Goal: Navigation & Orientation: Find specific page/section

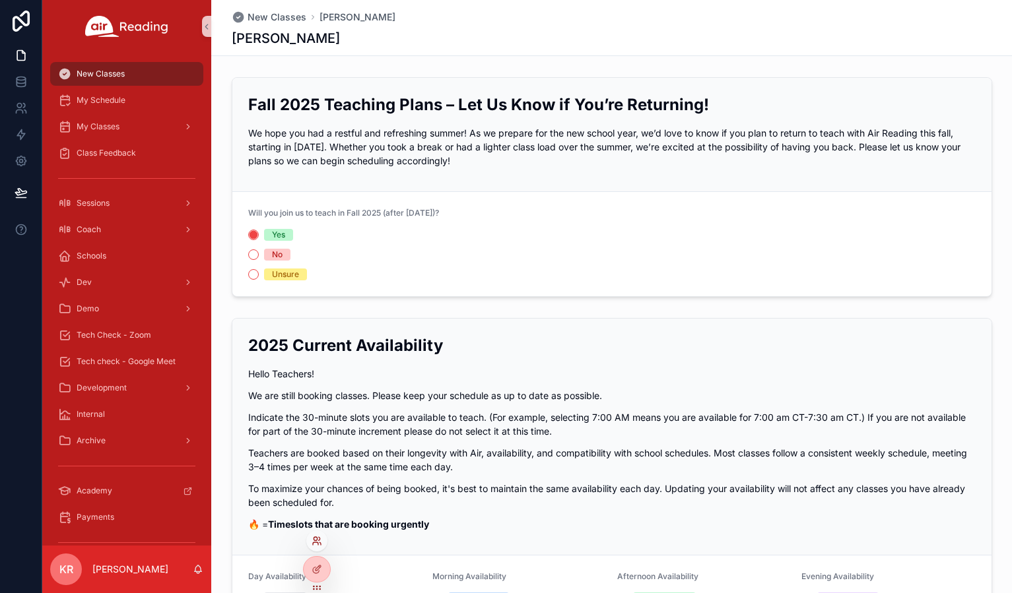
click at [314, 541] on icon at bounding box center [316, 541] width 11 height 11
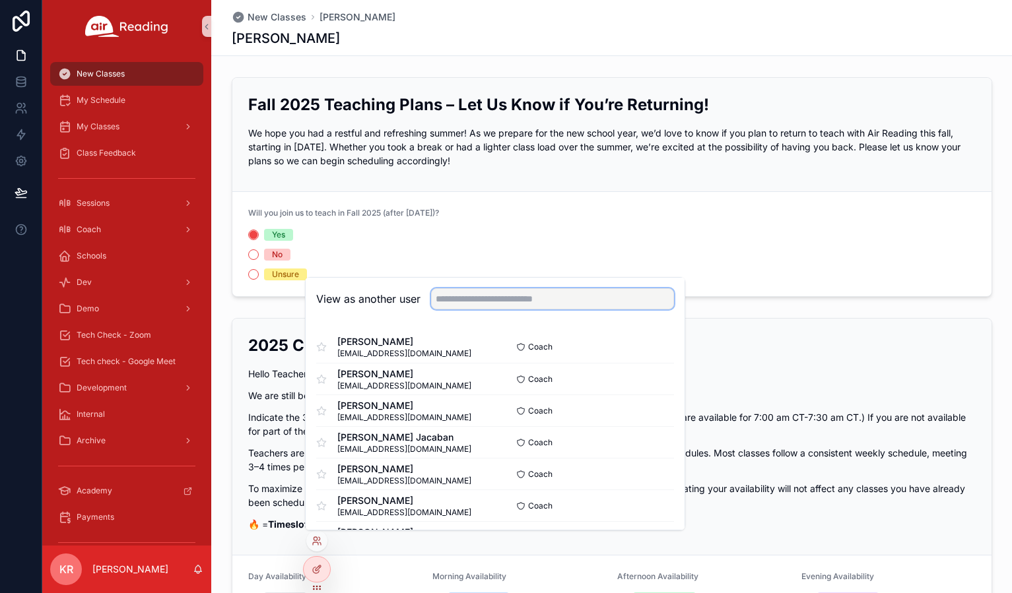
click at [468, 304] on input "text" at bounding box center [552, 298] width 243 height 21
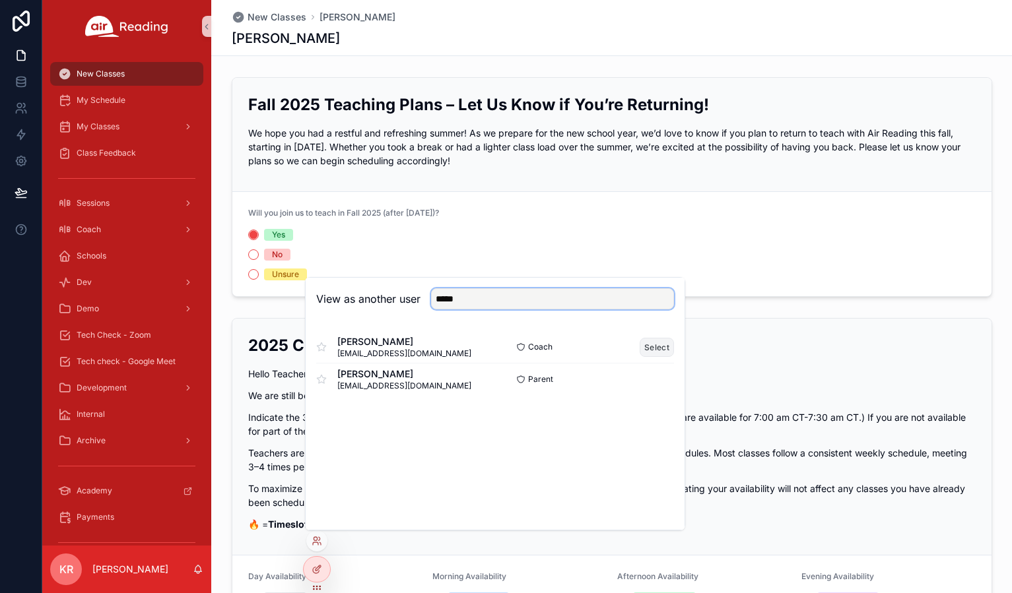
type input "*****"
click at [647, 345] on button "Select" at bounding box center [656, 347] width 34 height 19
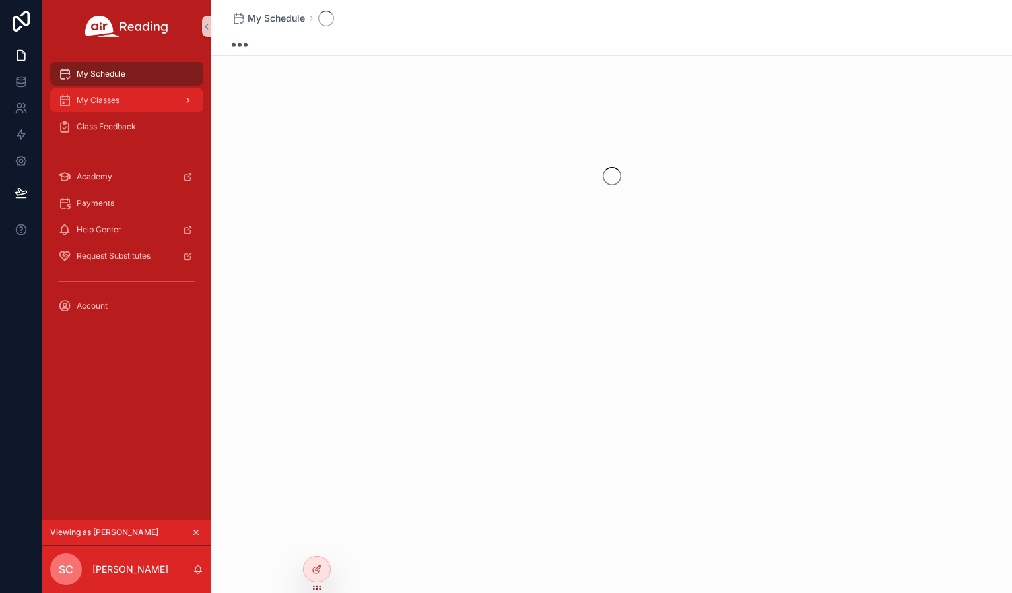
click at [125, 101] on div "My Classes" at bounding box center [126, 100] width 137 height 21
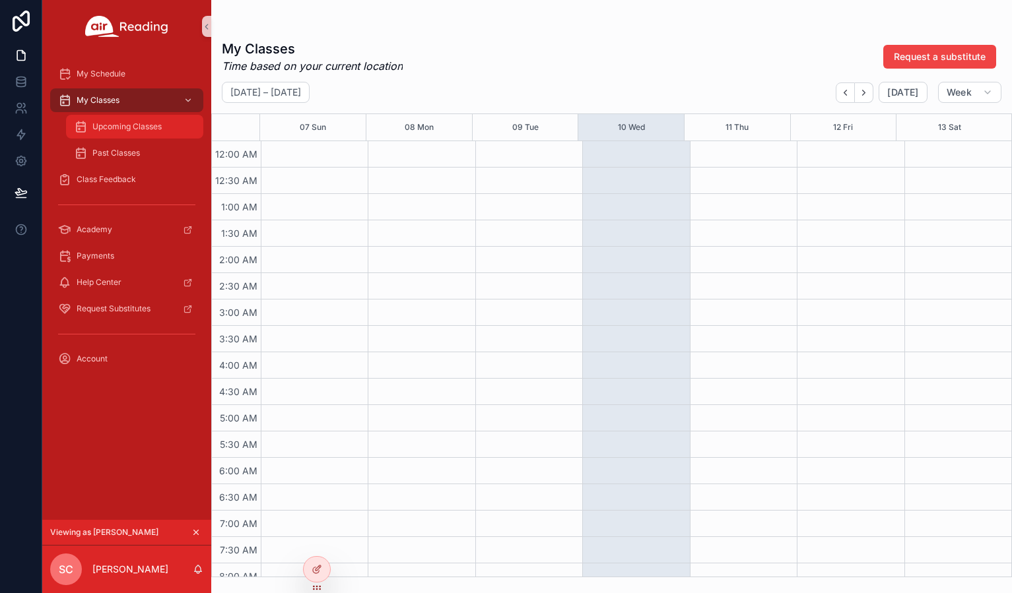
click at [120, 125] on span "Upcoming Classes" at bounding box center [126, 126] width 69 height 11
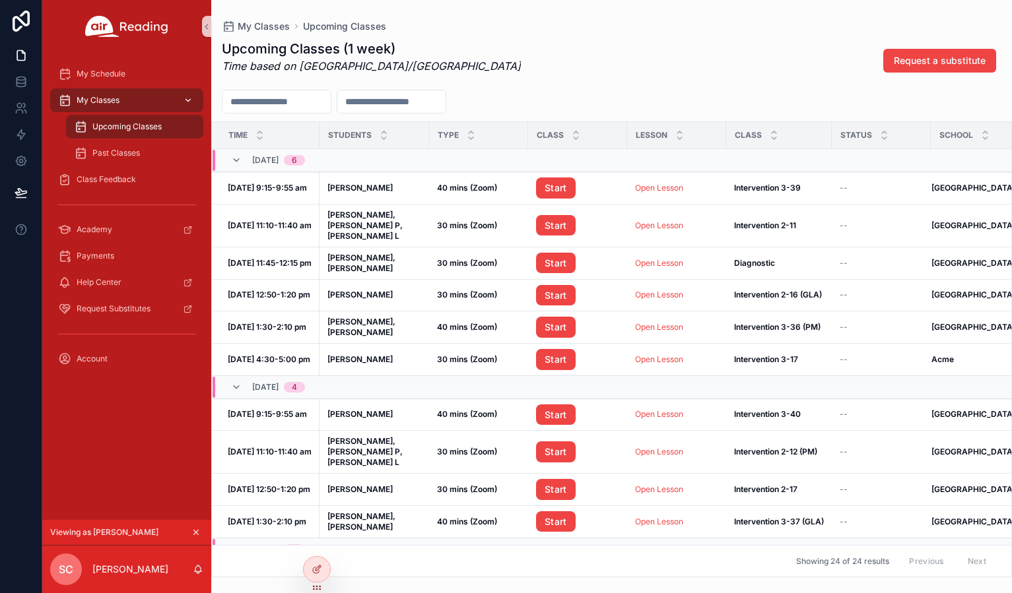
click at [150, 102] on div "My Classes" at bounding box center [126, 100] width 137 height 21
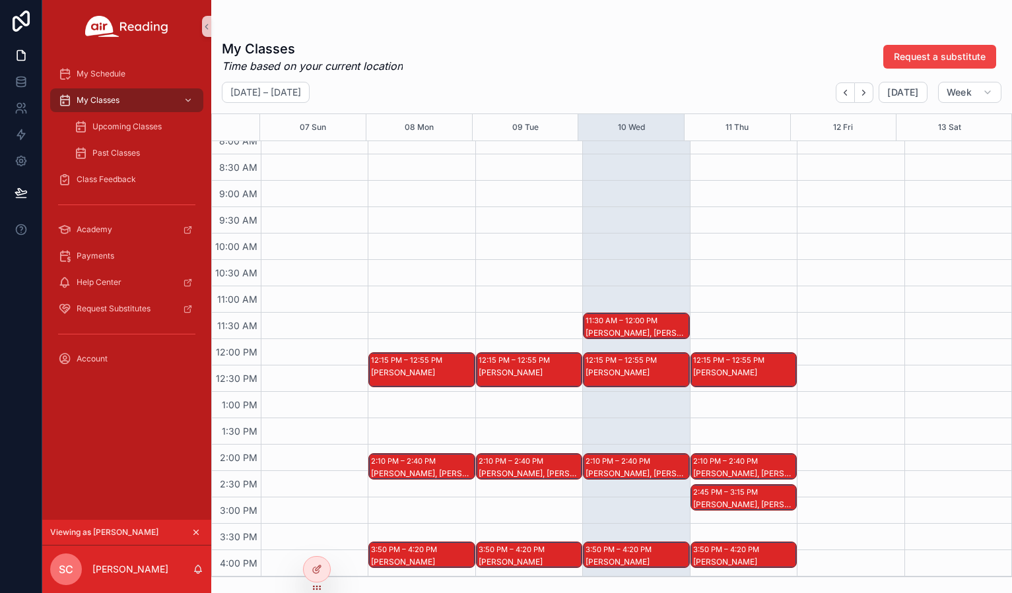
scroll to position [502, 0]
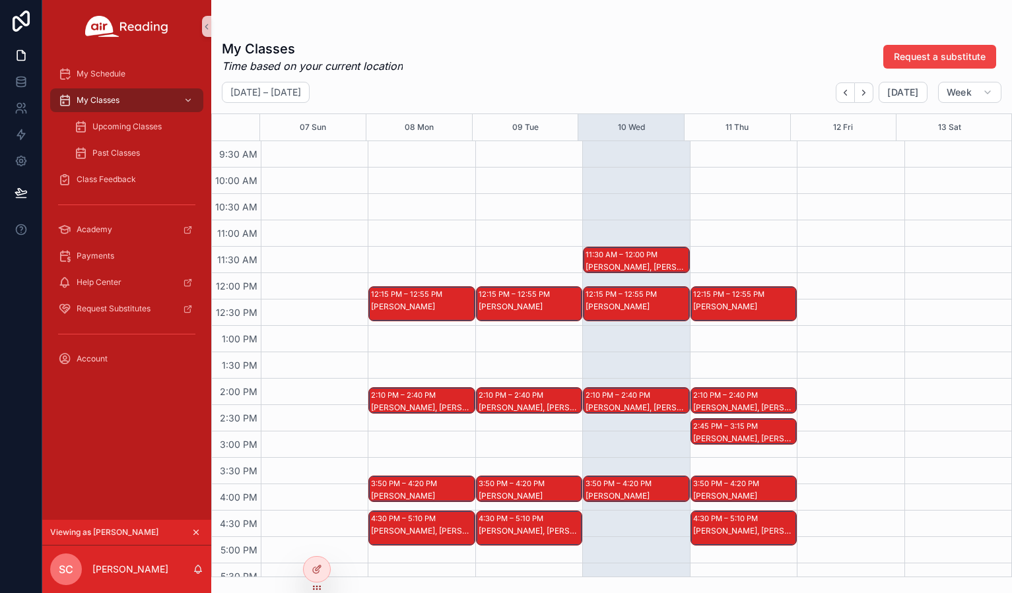
click at [745, 309] on div "[PERSON_NAME]" at bounding box center [744, 307] width 102 height 11
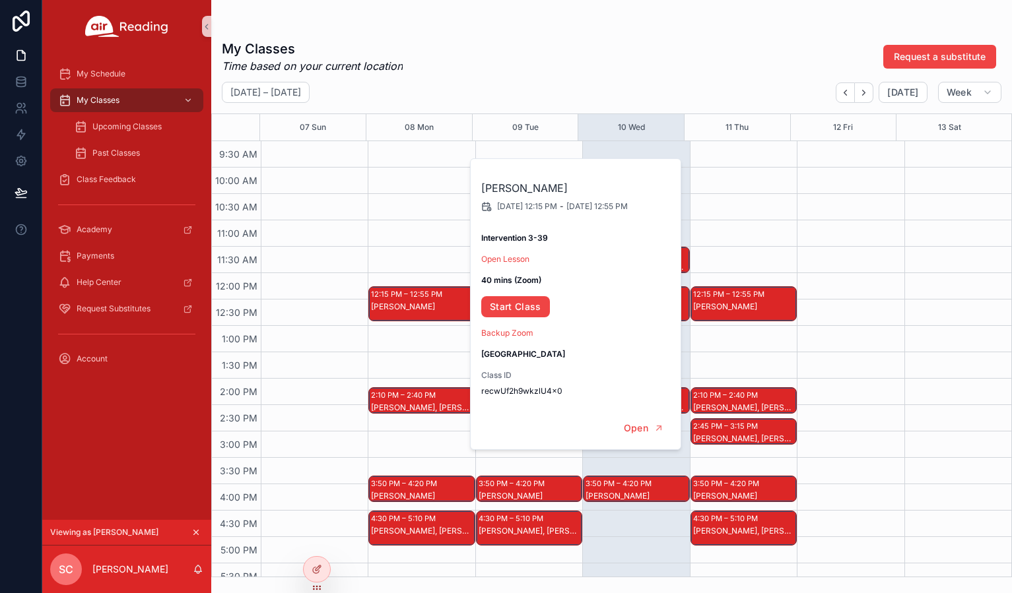
click at [781, 240] on div "12:15 PM – 12:55 PM [PERSON_NAME] W 2:10 PM – 2:40 PM [PERSON_NAME], [PERSON_NA…" at bounding box center [743, 273] width 107 height 1267
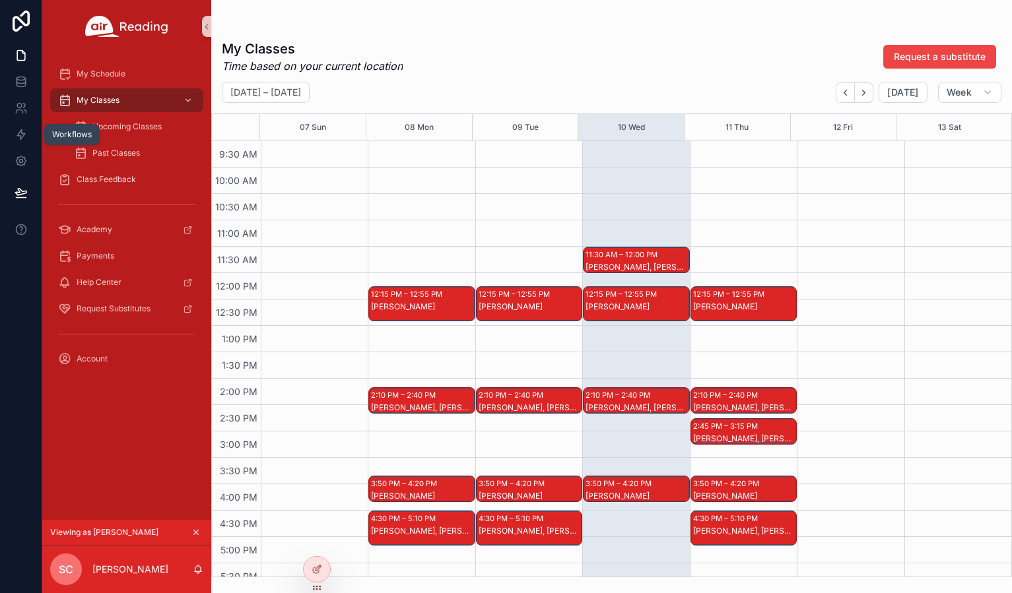
click at [90, 131] on div "Workflows" at bounding box center [72, 134] width 40 height 11
click at [110, 123] on span "Upcoming Classes" at bounding box center [126, 126] width 69 height 11
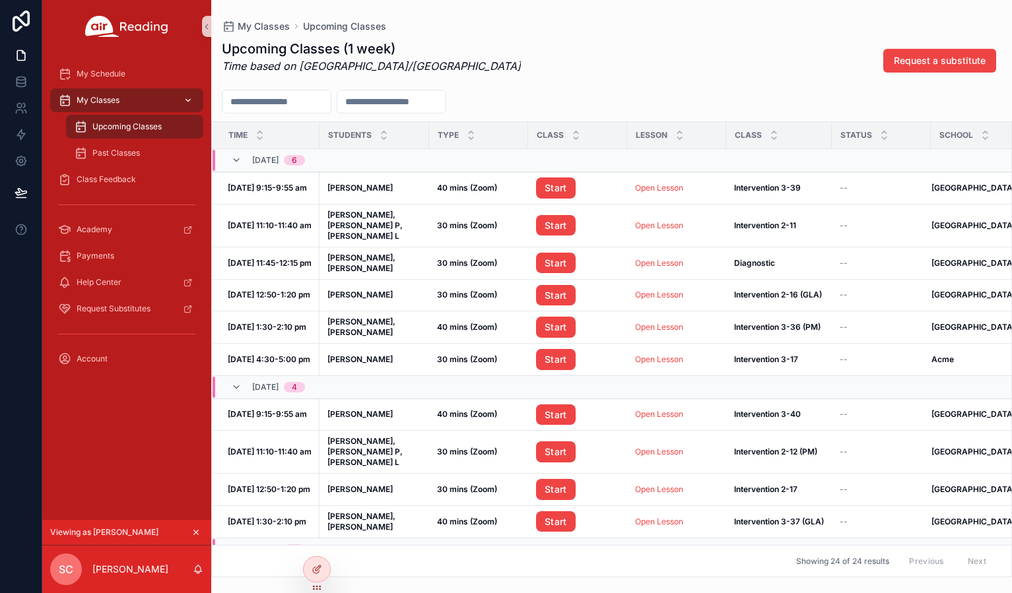
click at [118, 106] on div "My Classes" at bounding box center [126, 100] width 137 height 21
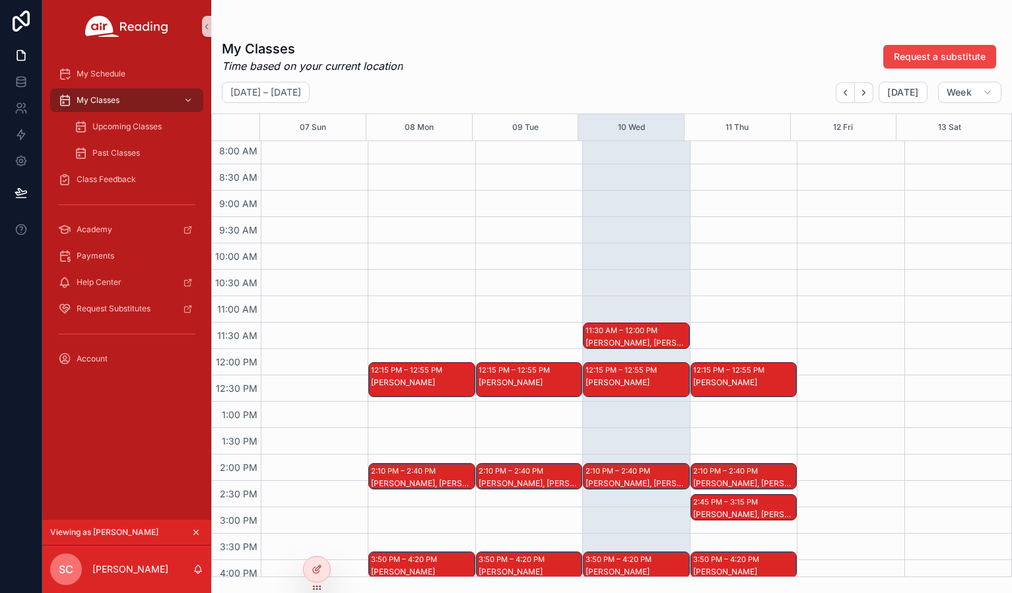
scroll to position [462, 0]
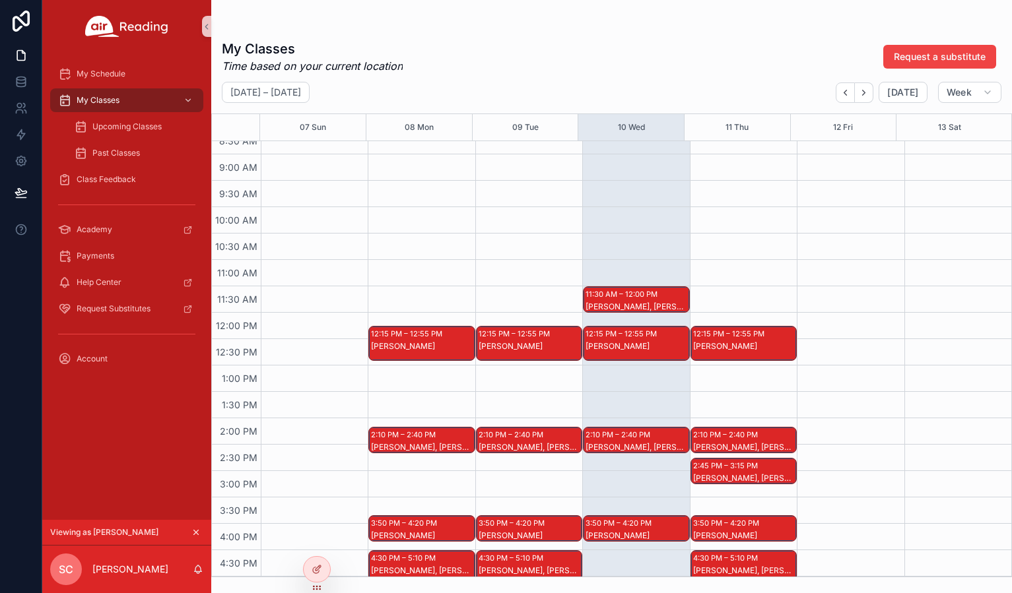
click at [760, 68] on div "My Classes Time based on your current location Request a substitute" at bounding box center [611, 57] width 779 height 34
click at [195, 530] on icon "scrollable content" at bounding box center [195, 532] width 9 height 9
